Goal: Find specific page/section: Find specific page/section

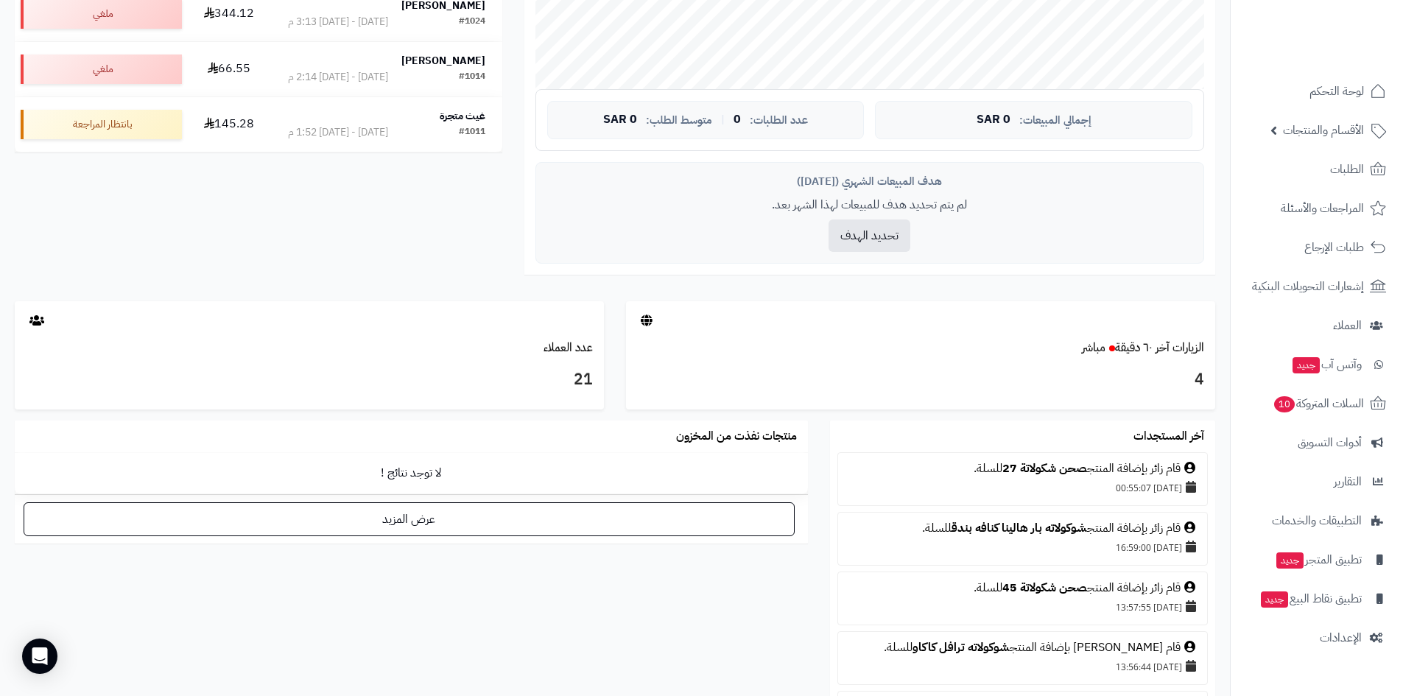
scroll to position [468, 0]
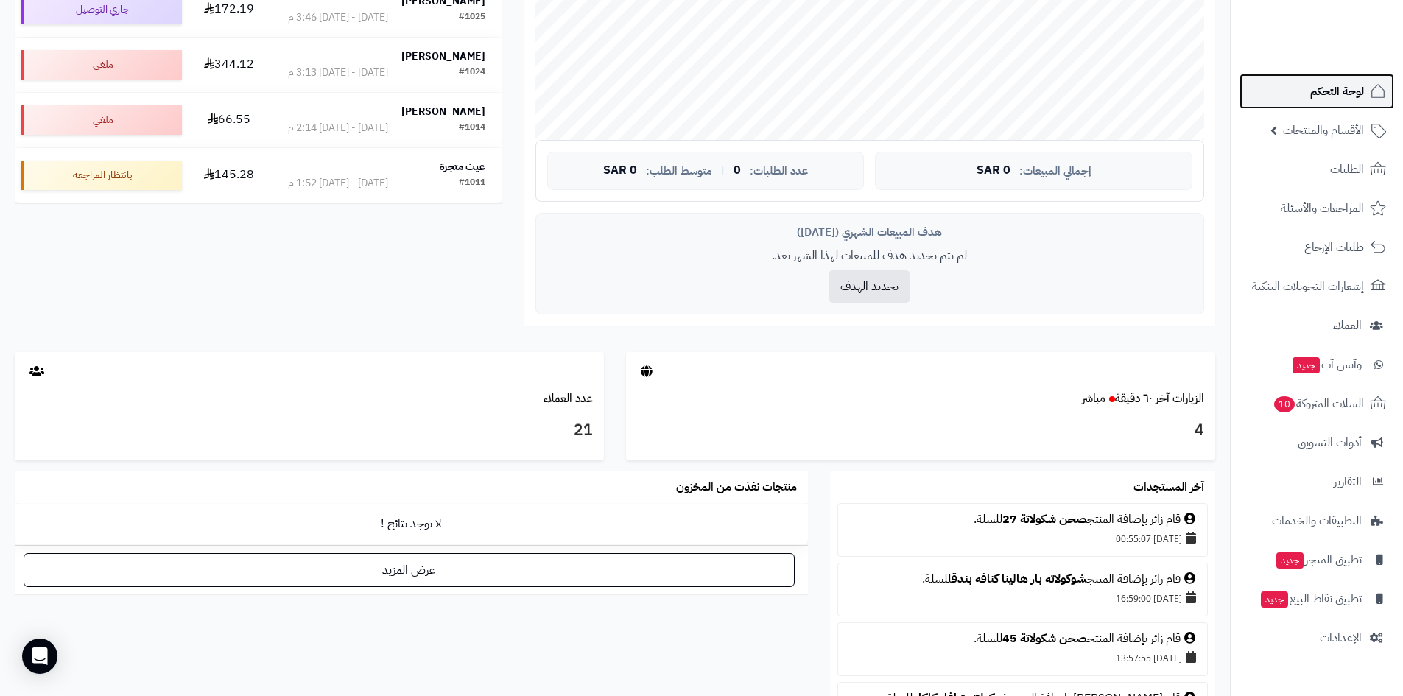
click at [1318, 91] on span "لوحة التحكم" at bounding box center [1337, 91] width 54 height 21
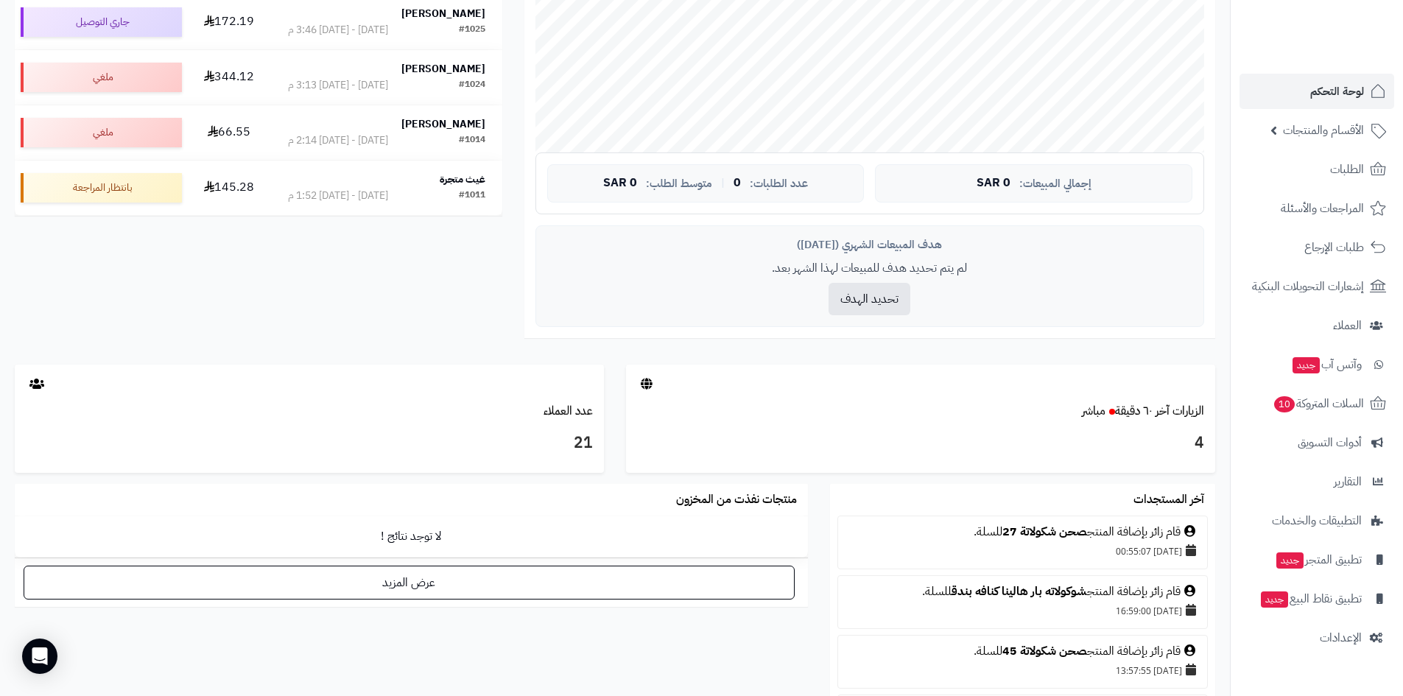
scroll to position [442, 0]
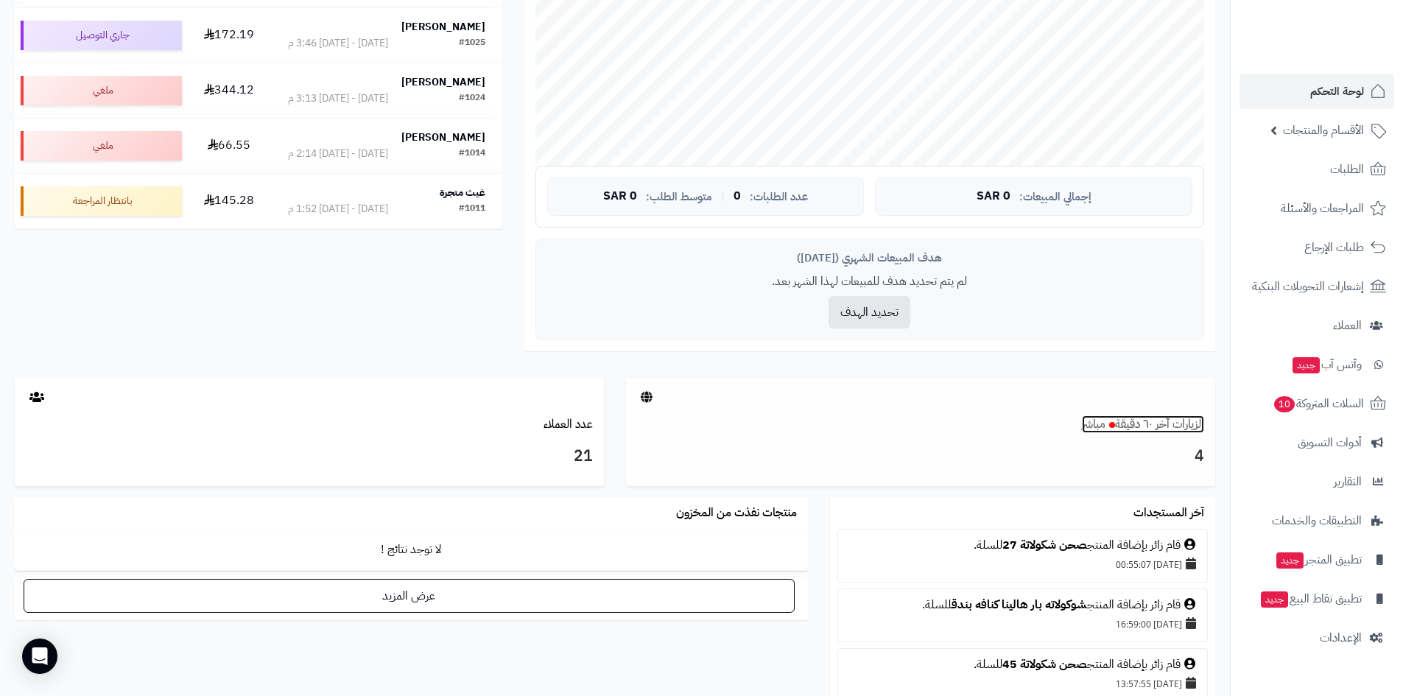
click at [1124, 424] on link "الزيارات آخر ٦٠ دقيقة مباشر" at bounding box center [1143, 424] width 122 height 18
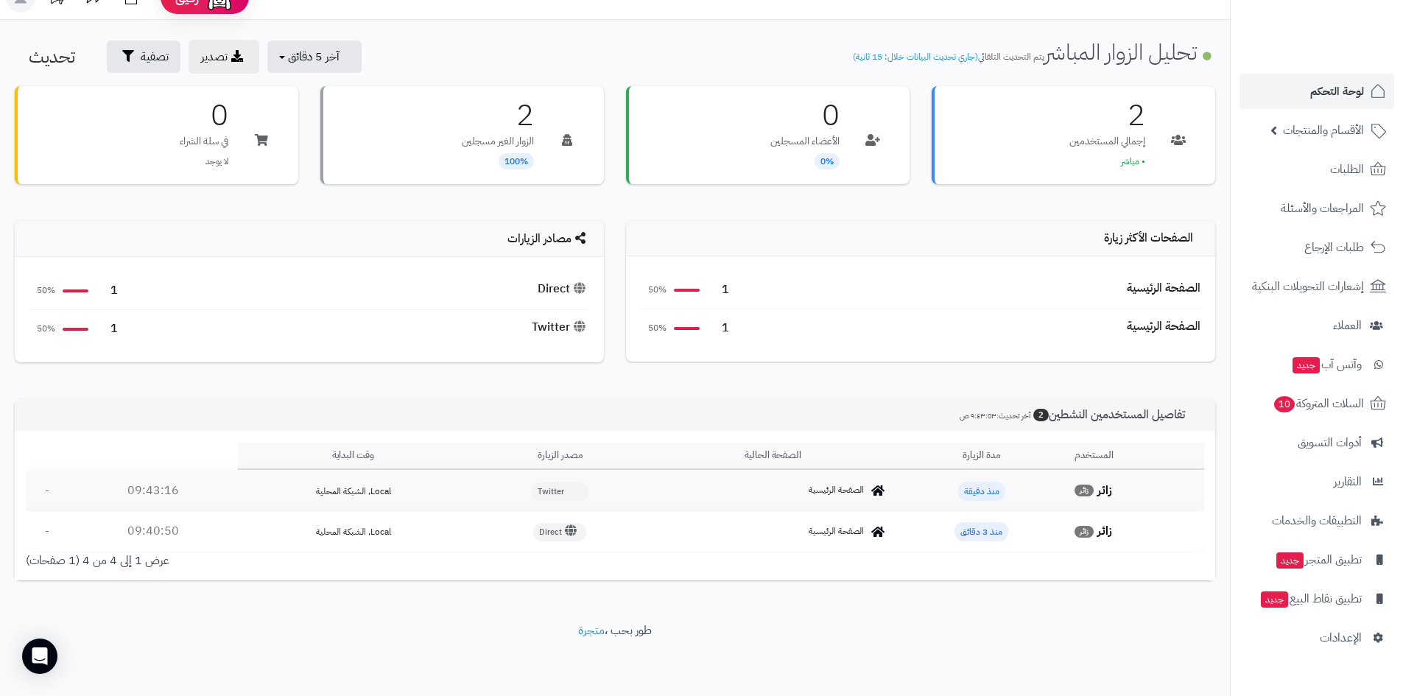
scroll to position [24, 0]
click at [1331, 134] on span "الأقسام والمنتجات" at bounding box center [1323, 130] width 81 height 21
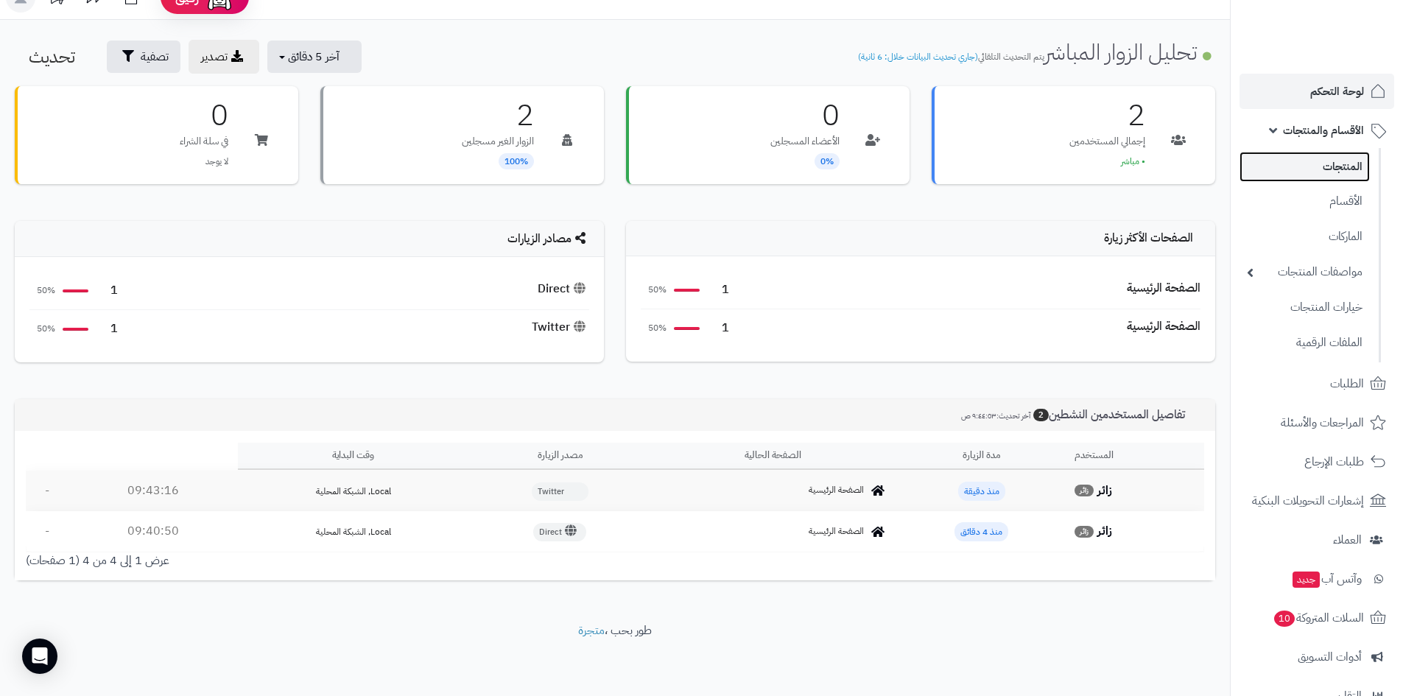
click at [1301, 165] on link "المنتجات" at bounding box center [1304, 167] width 130 height 30
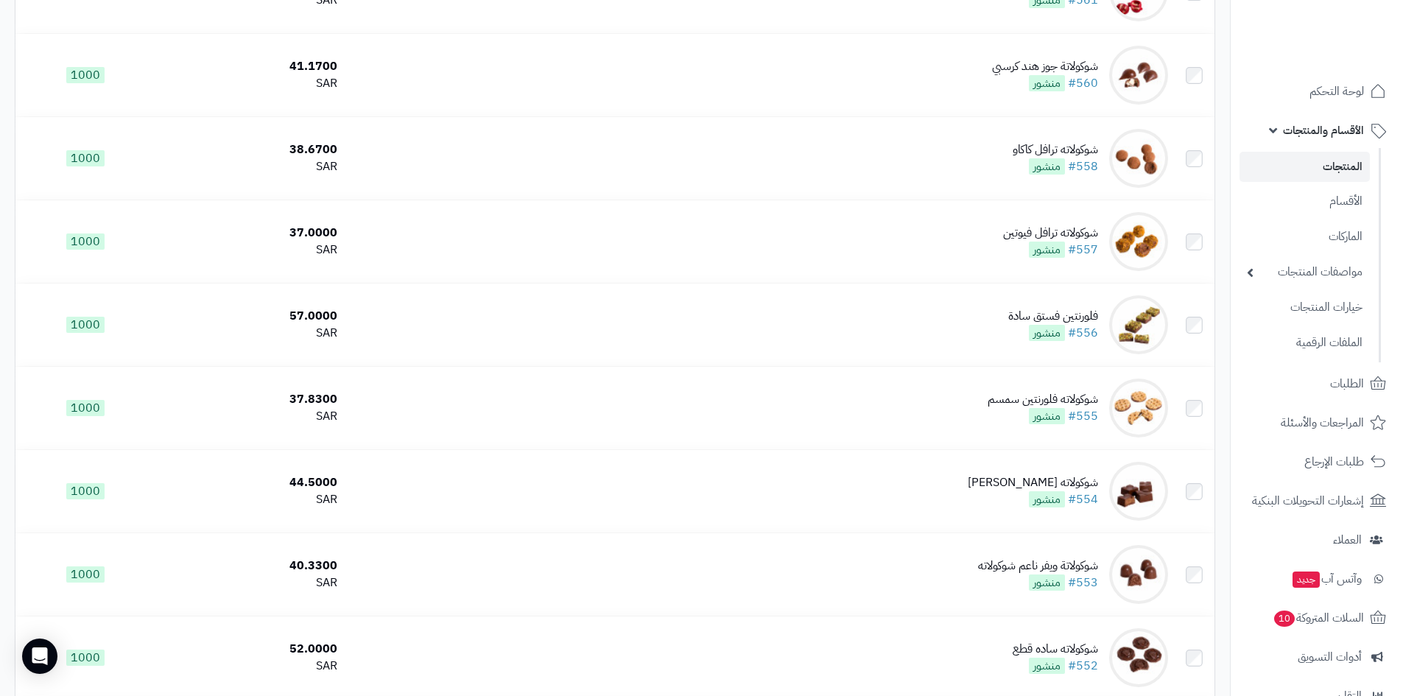
scroll to position [5844, 0]
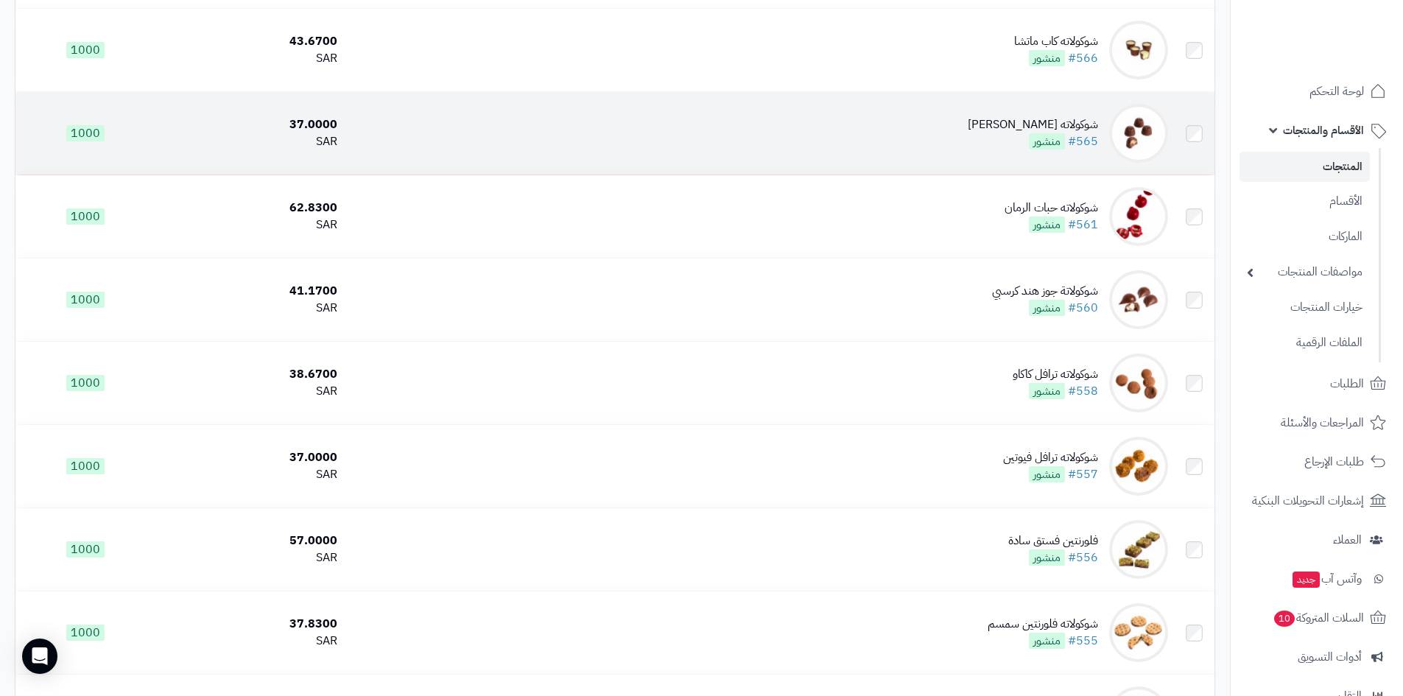
click at [1047, 116] on div "شوكولاته برالين لوز" at bounding box center [1033, 124] width 130 height 17
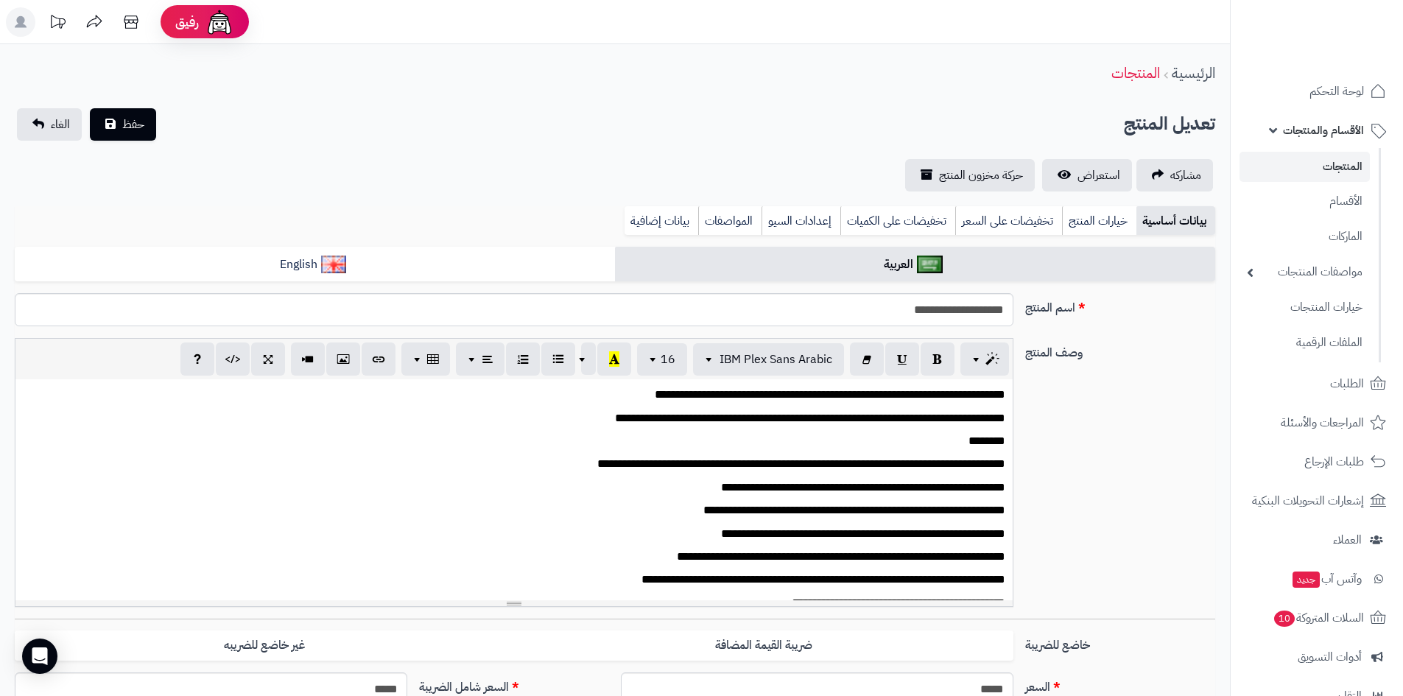
scroll to position [80, 0]
click at [1105, 167] on span "استعراض" at bounding box center [1098, 175] width 43 height 18
